Goal: Information Seeking & Learning: Learn about a topic

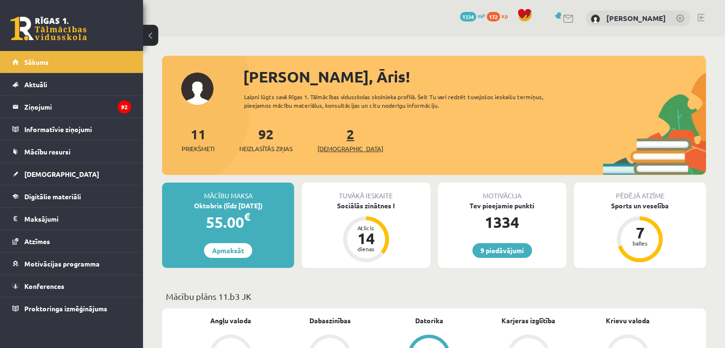
click at [336, 145] on span "[DEMOGRAPHIC_DATA]" at bounding box center [350, 149] width 66 height 10
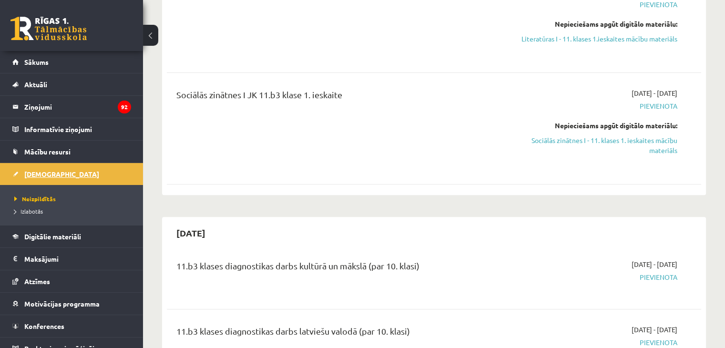
scroll to position [381, 0]
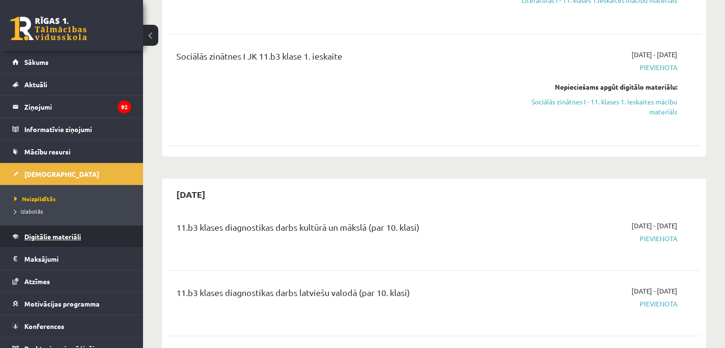
click at [78, 237] on span "Digitālie materiāli" at bounding box center [52, 236] width 57 height 9
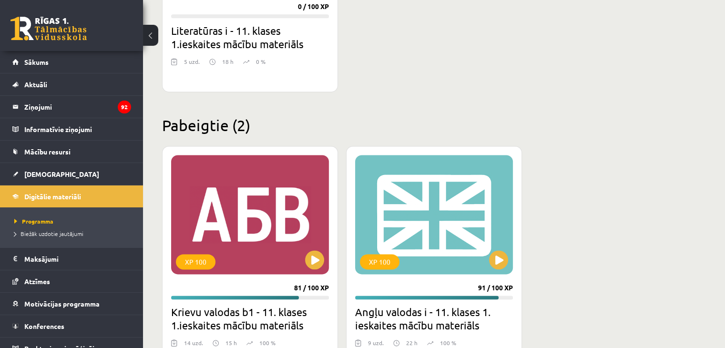
scroll to position [1380, 0]
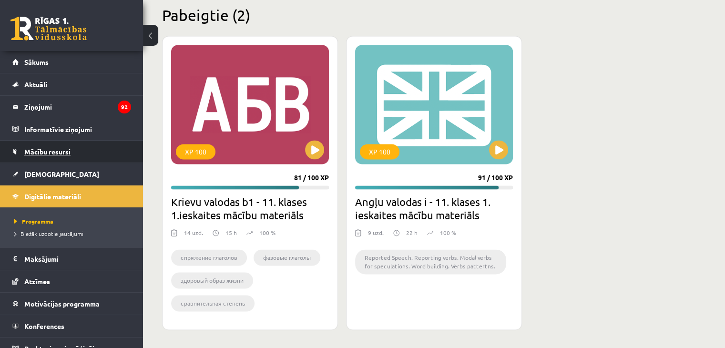
click at [75, 152] on link "Mācību resursi" at bounding box center [71, 152] width 119 height 22
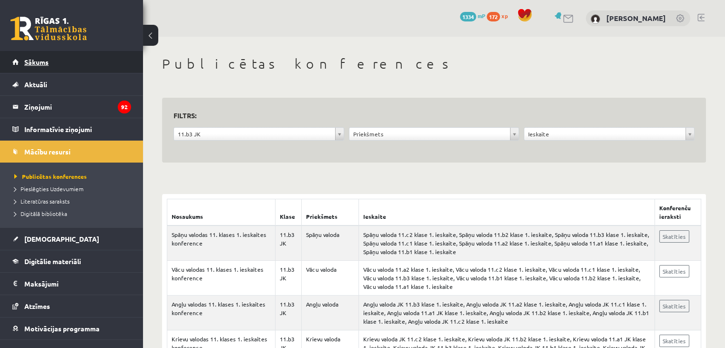
click at [89, 62] on link "Sākums" at bounding box center [71, 62] width 119 height 22
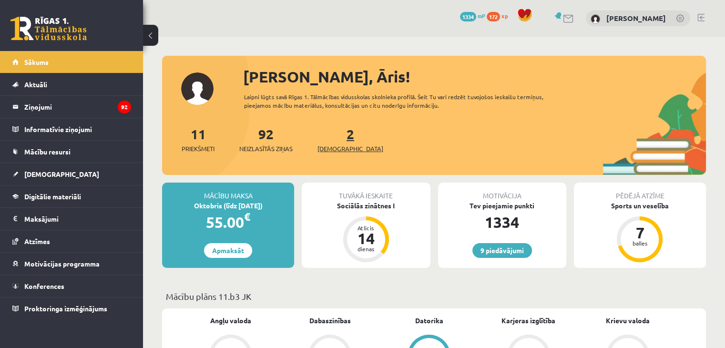
click at [334, 138] on link "2 Ieskaites" at bounding box center [350, 139] width 66 height 28
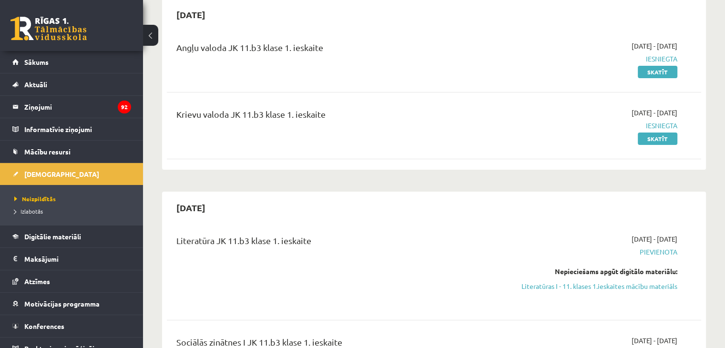
scroll to position [143, 0]
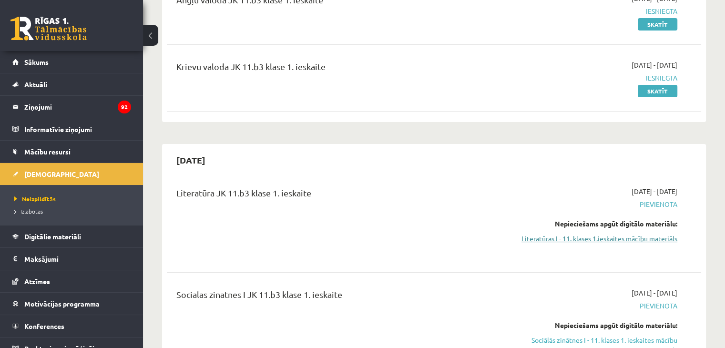
click at [579, 242] on link "Literatūras I - 11. klases 1.ieskaites mācību materiāls" at bounding box center [598, 239] width 157 height 10
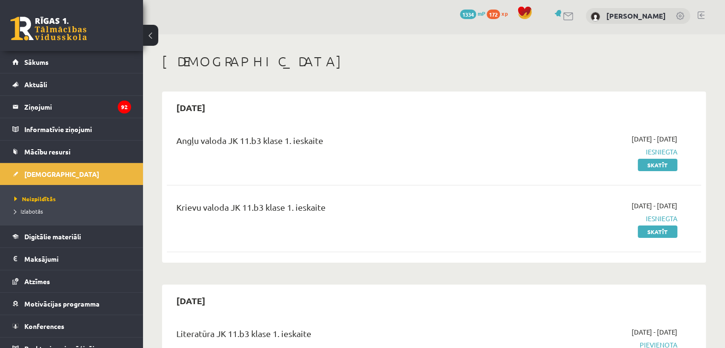
scroll to position [0, 0]
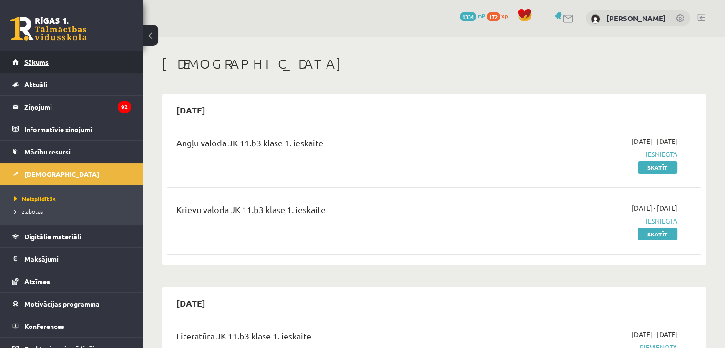
click at [80, 61] on link "Sākums" at bounding box center [71, 62] width 119 height 22
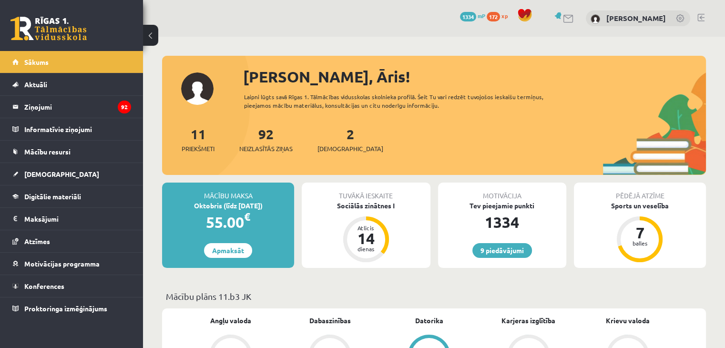
click at [248, 32] on div "9 Dāvanas 1334 mP 172 xp [PERSON_NAME]" at bounding box center [434, 18] width 582 height 37
click at [269, 133] on link "92 Neizlasītās ziņas" at bounding box center [265, 139] width 53 height 28
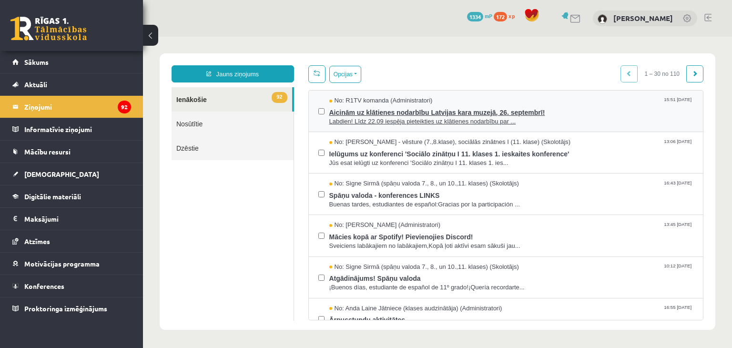
click at [427, 111] on span "Aicinām uz klātienes nodarbību Latvijas kara muzejā, 26. septembrī!" at bounding box center [511, 111] width 365 height 12
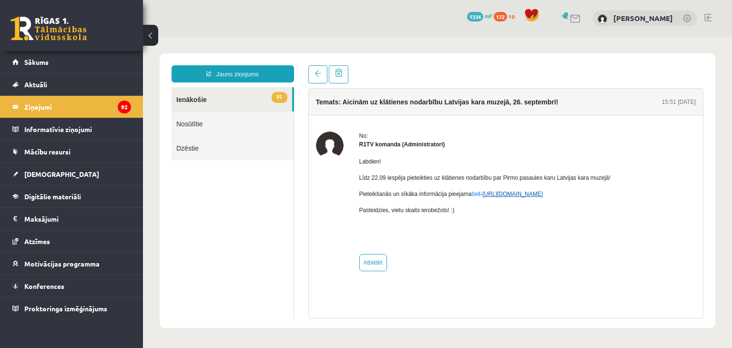
click at [511, 195] on link "https://eskola.r1tv.lv/campaign/35" at bounding box center [512, 194] width 61 height 7
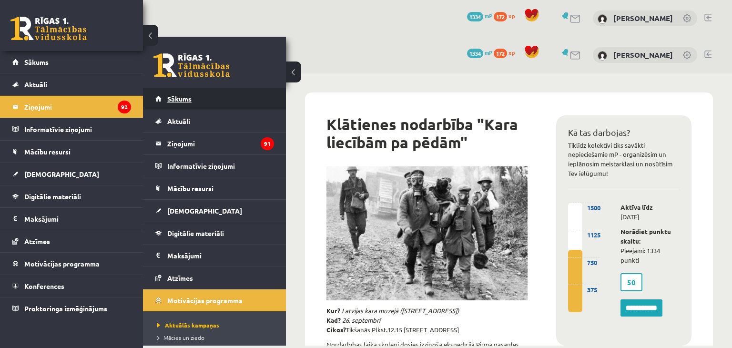
click at [214, 94] on link "Sākums" at bounding box center [214, 99] width 119 height 22
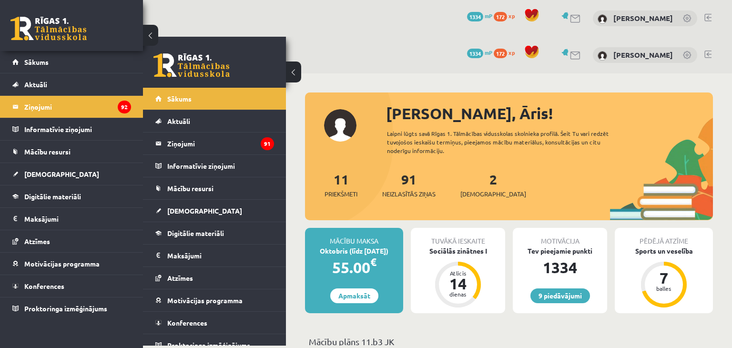
drag, startPoint x: 114, startPoint y: 1, endPoint x: 154, endPoint y: 37, distance: 53.3
click at [154, 37] on button at bounding box center [150, 35] width 15 height 21
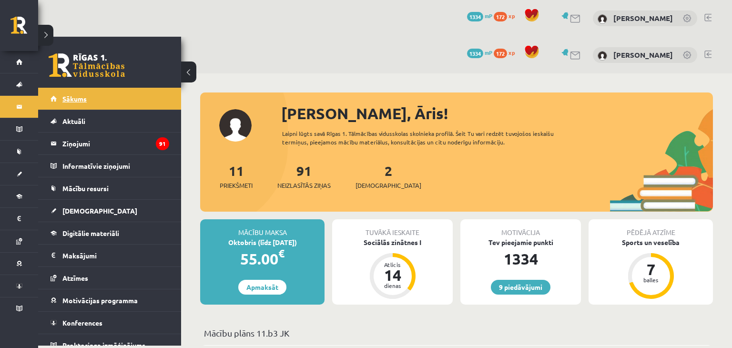
click at [97, 96] on link "Sākums" at bounding box center [110, 99] width 119 height 22
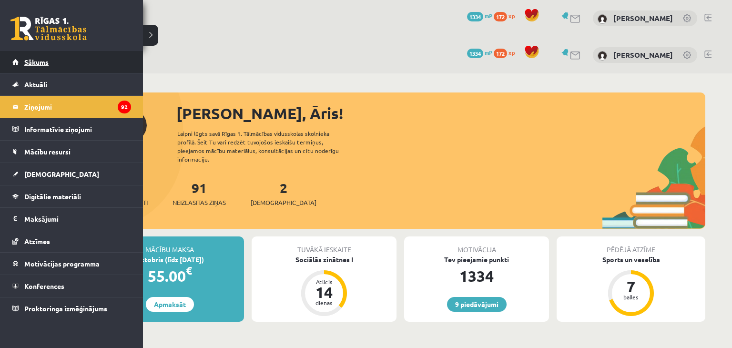
click at [40, 57] on link "Sākums" at bounding box center [71, 62] width 119 height 22
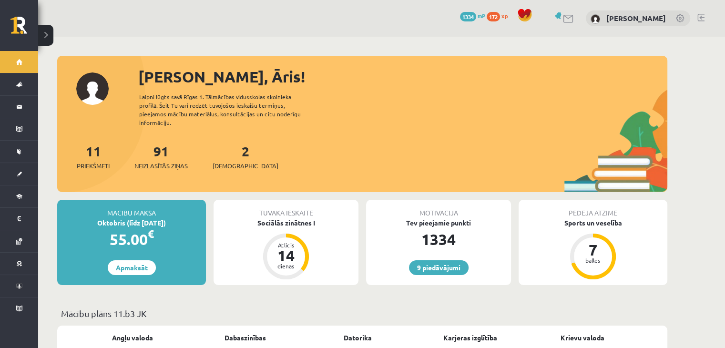
drag, startPoint x: 58, startPoint y: 65, endPoint x: 80, endPoint y: 45, distance: 30.4
click at [107, 67] on div "[PERSON_NAME], Āris! Laipni lūgts savā Rīgas 1. Tālmācības vidusskolas skolniek…" at bounding box center [362, 128] width 610 height 127
click at [47, 33] on button at bounding box center [45, 35] width 15 height 21
